Goal: Task Accomplishment & Management: Manage account settings

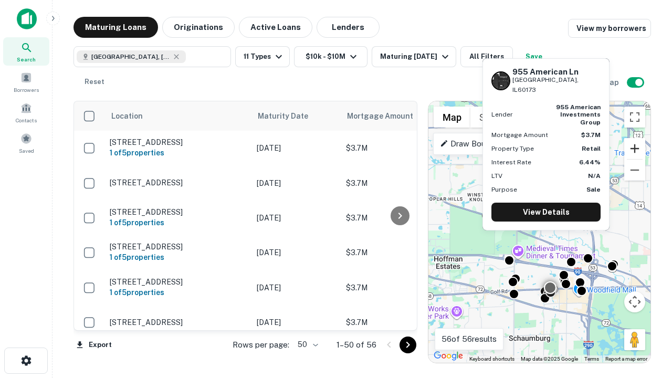
click at [634, 148] on button "Zoom in" at bounding box center [634, 148] width 21 height 21
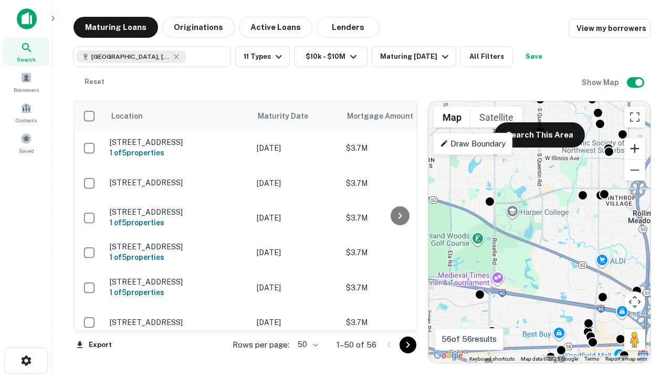
click at [634, 148] on button "Zoom in" at bounding box center [634, 148] width 21 height 21
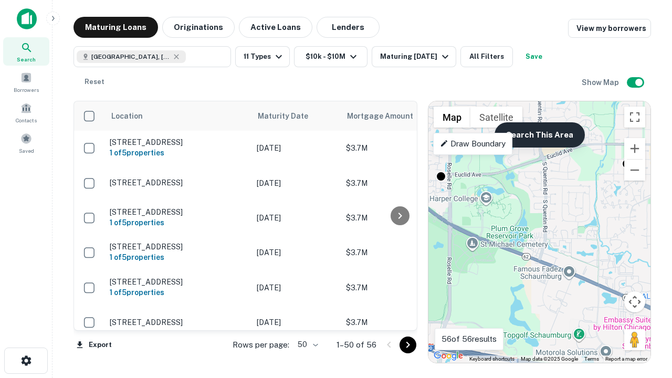
click at [539, 135] on button "Search This Area" at bounding box center [539, 134] width 90 height 25
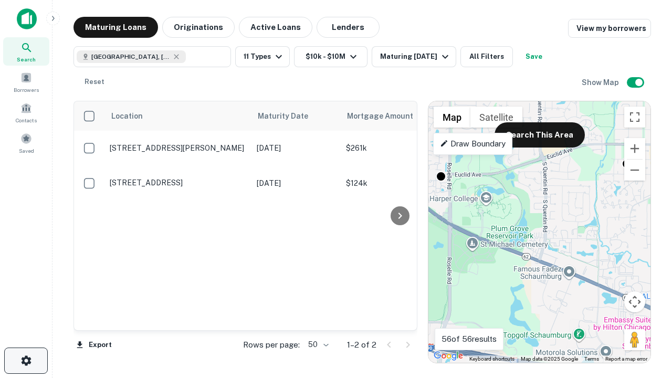
click at [26, 360] on icon "button" at bounding box center [26, 360] width 13 height 13
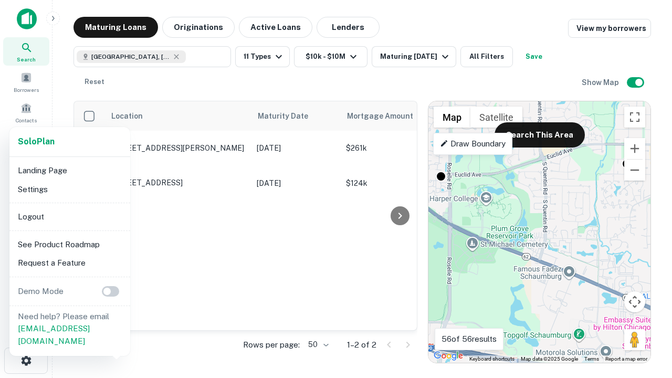
click at [69, 216] on li "Logout" at bounding box center [70, 216] width 112 height 19
